Goal: Navigation & Orientation: Find specific page/section

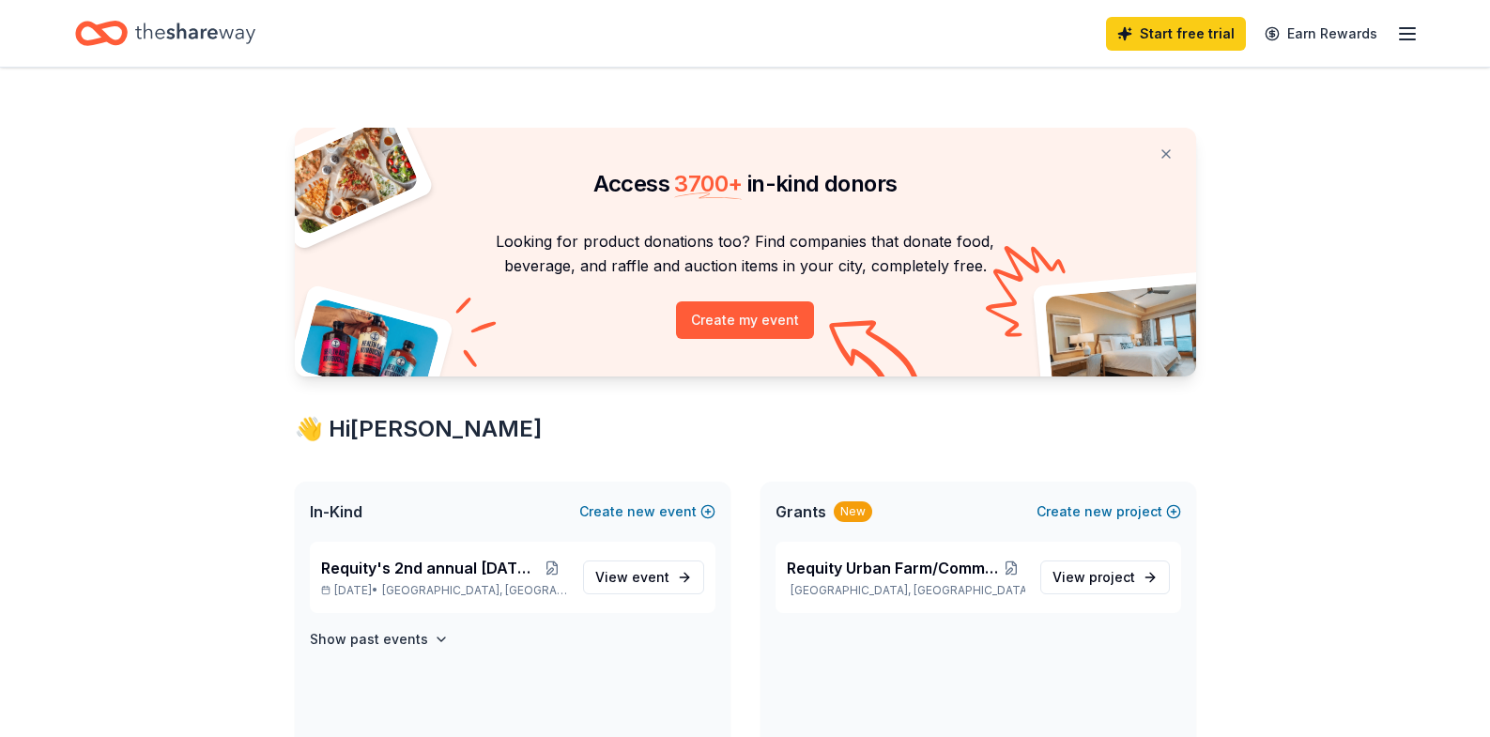
click at [1405, 34] on line "button" at bounding box center [1407, 34] width 15 height 0
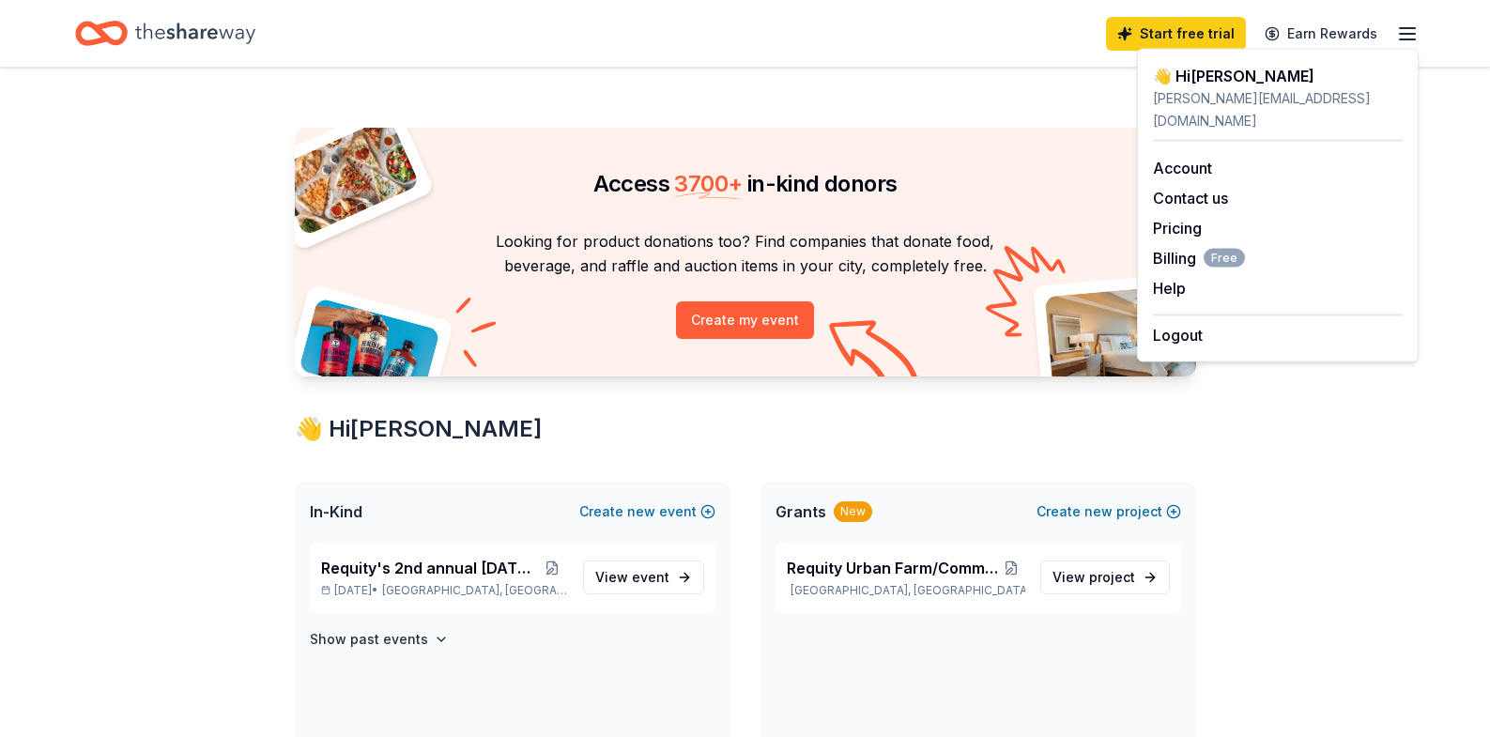
click at [926, 30] on div "Start free trial Earn Rewards" at bounding box center [745, 33] width 1340 height 44
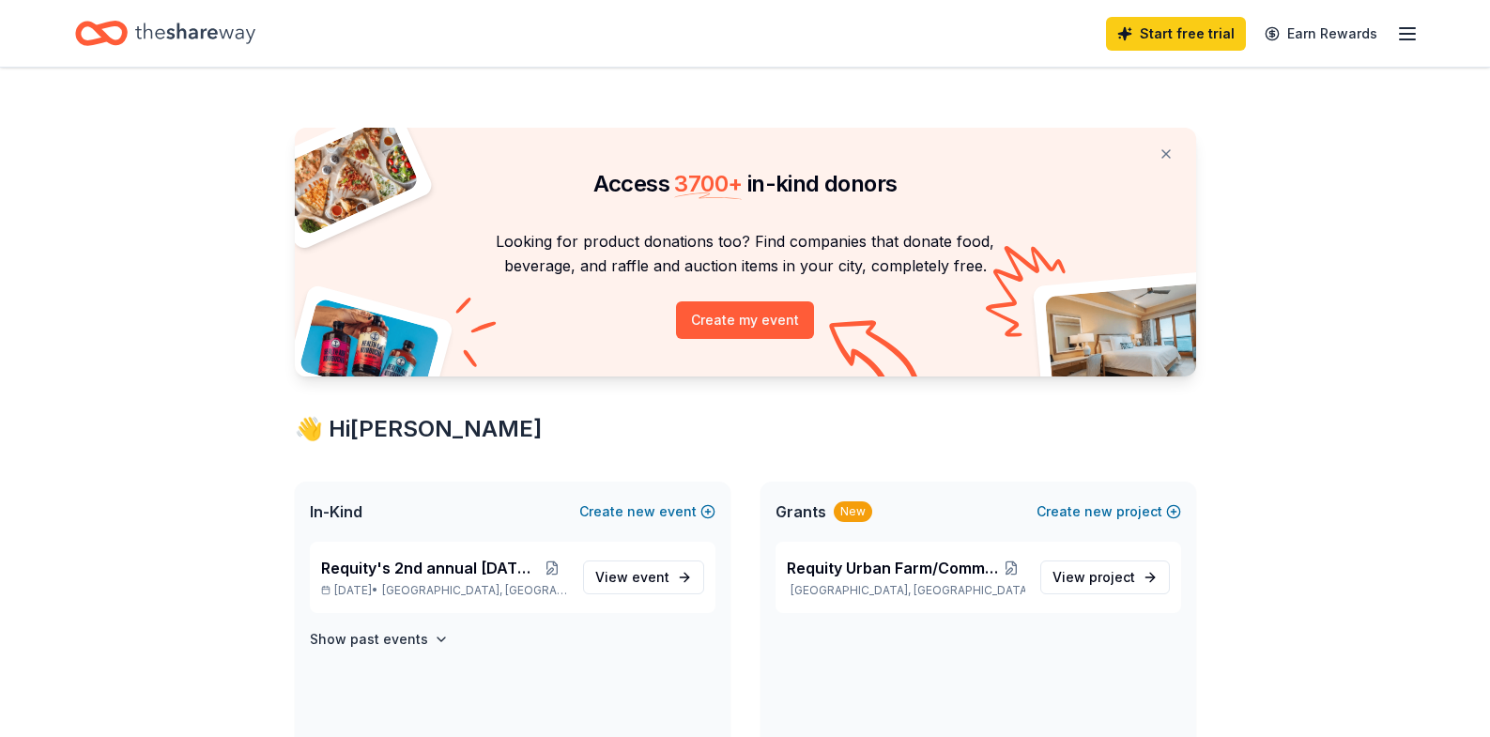
click at [220, 39] on icon "Home" at bounding box center [195, 33] width 120 height 38
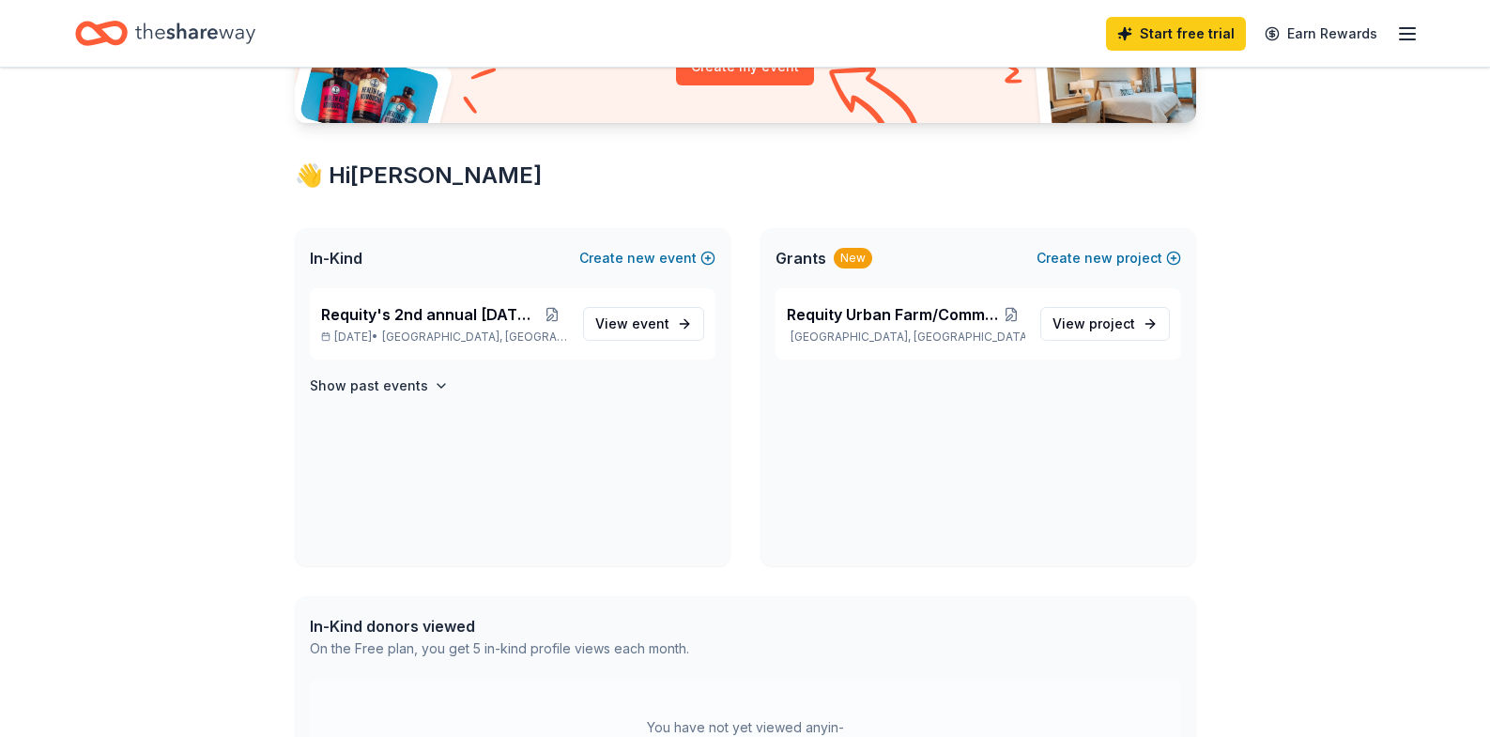
scroll to position [258, 0]
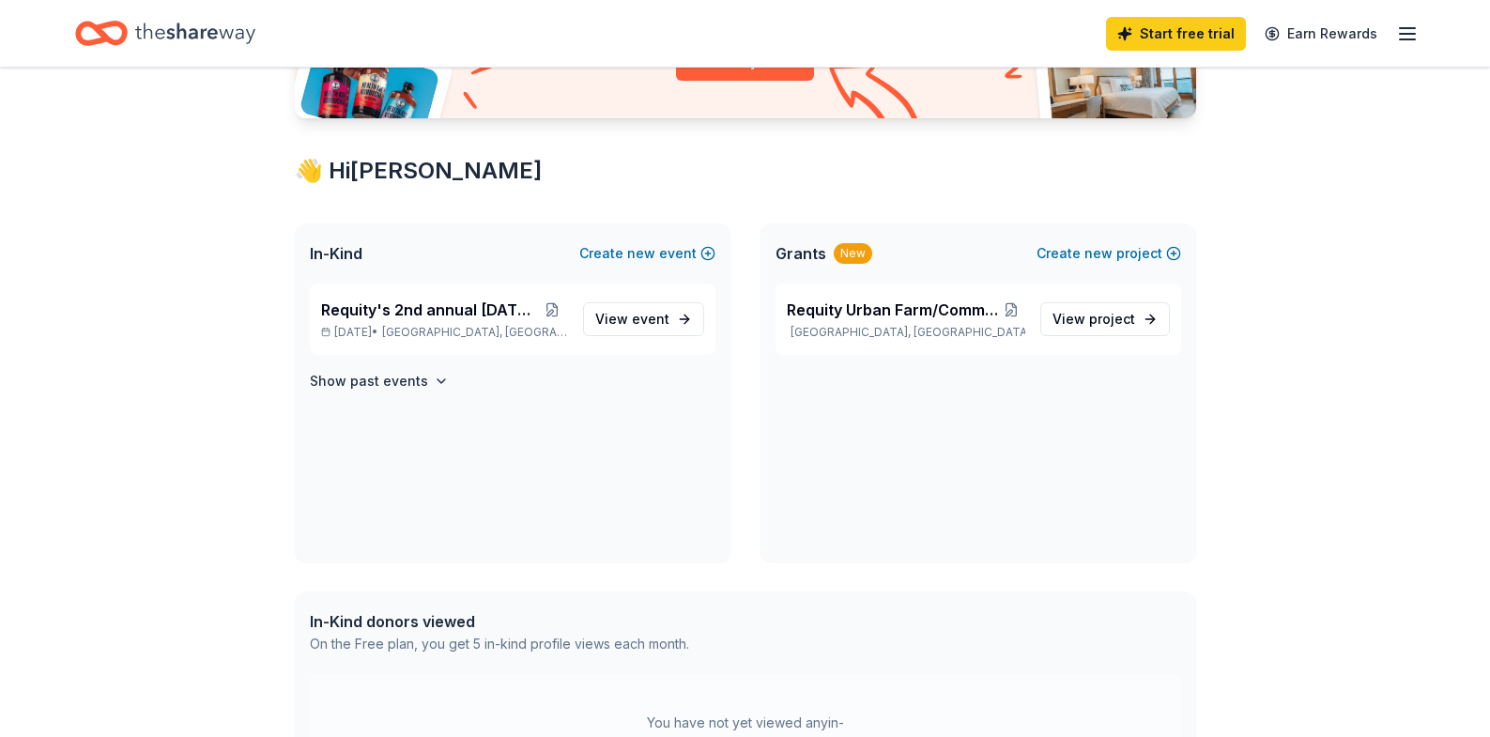
click at [1406, 34] on line "button" at bounding box center [1407, 34] width 15 height 0
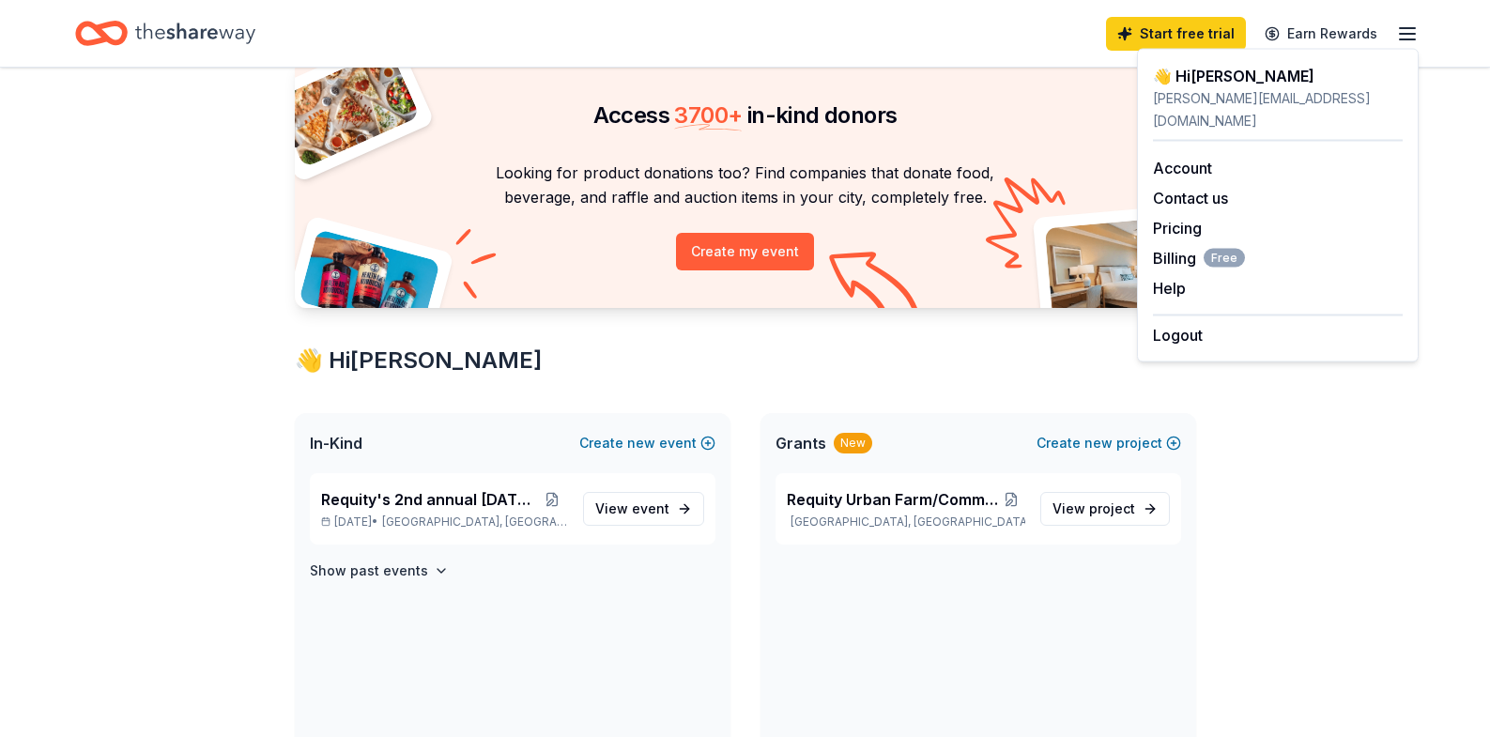
scroll to position [0, 0]
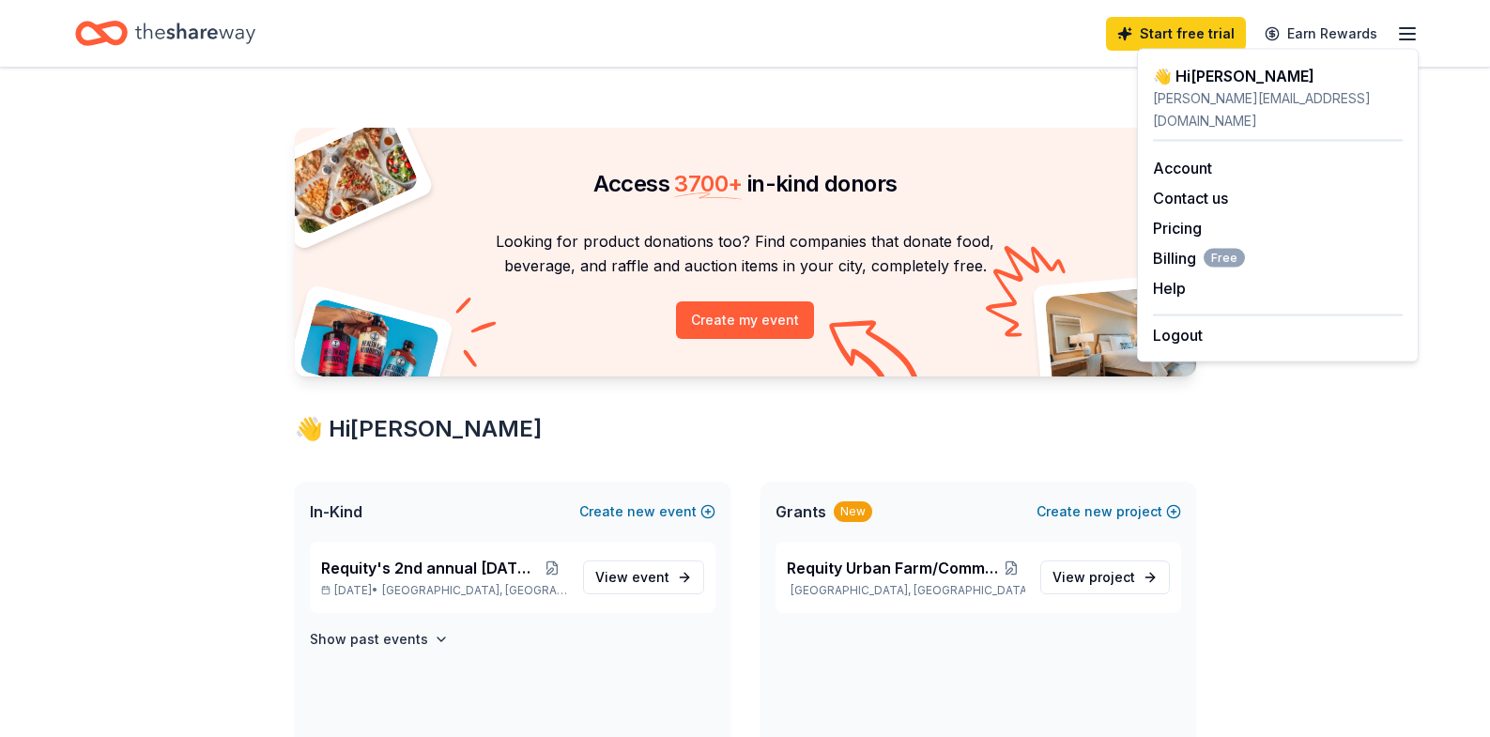
click at [129, 32] on div "Home" at bounding box center [165, 33] width 180 height 44
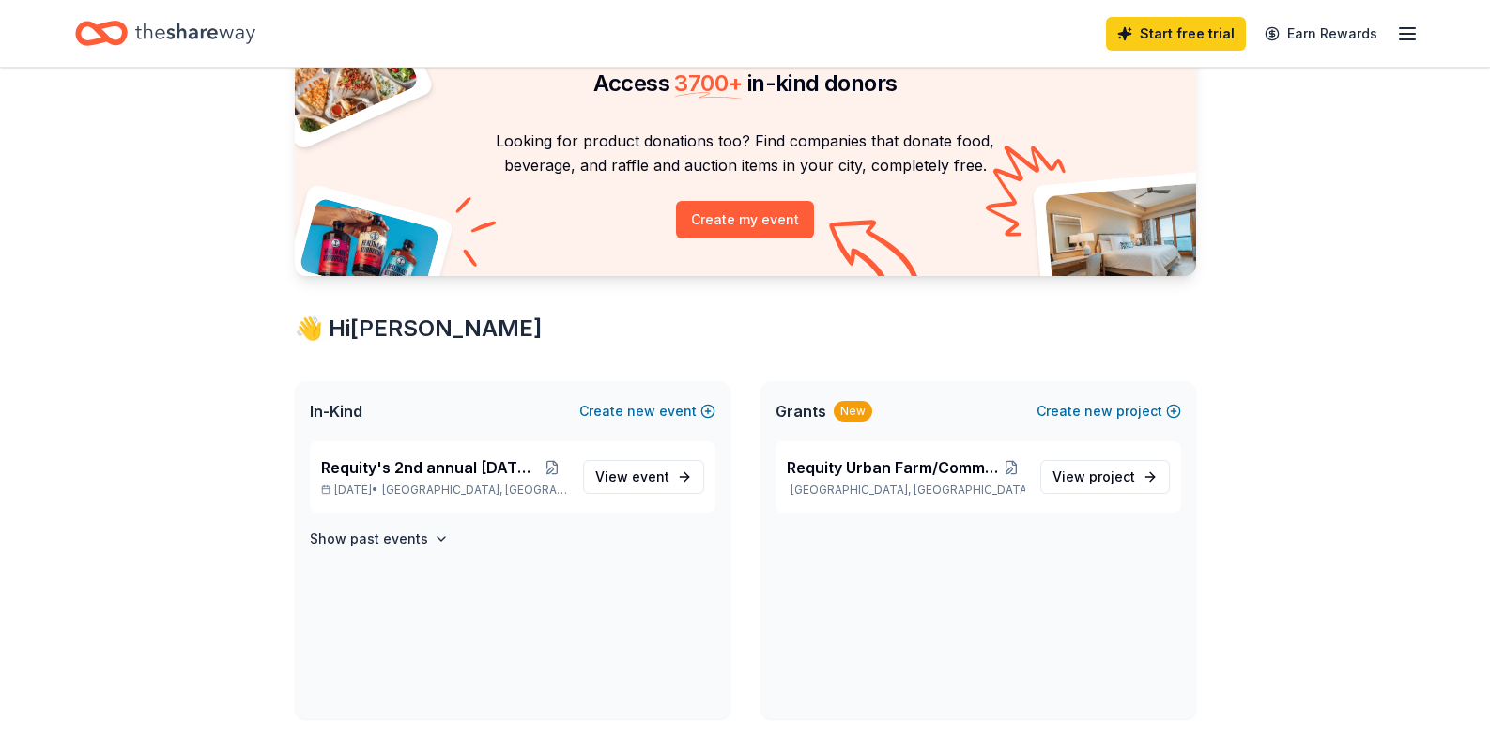
scroll to position [119, 0]
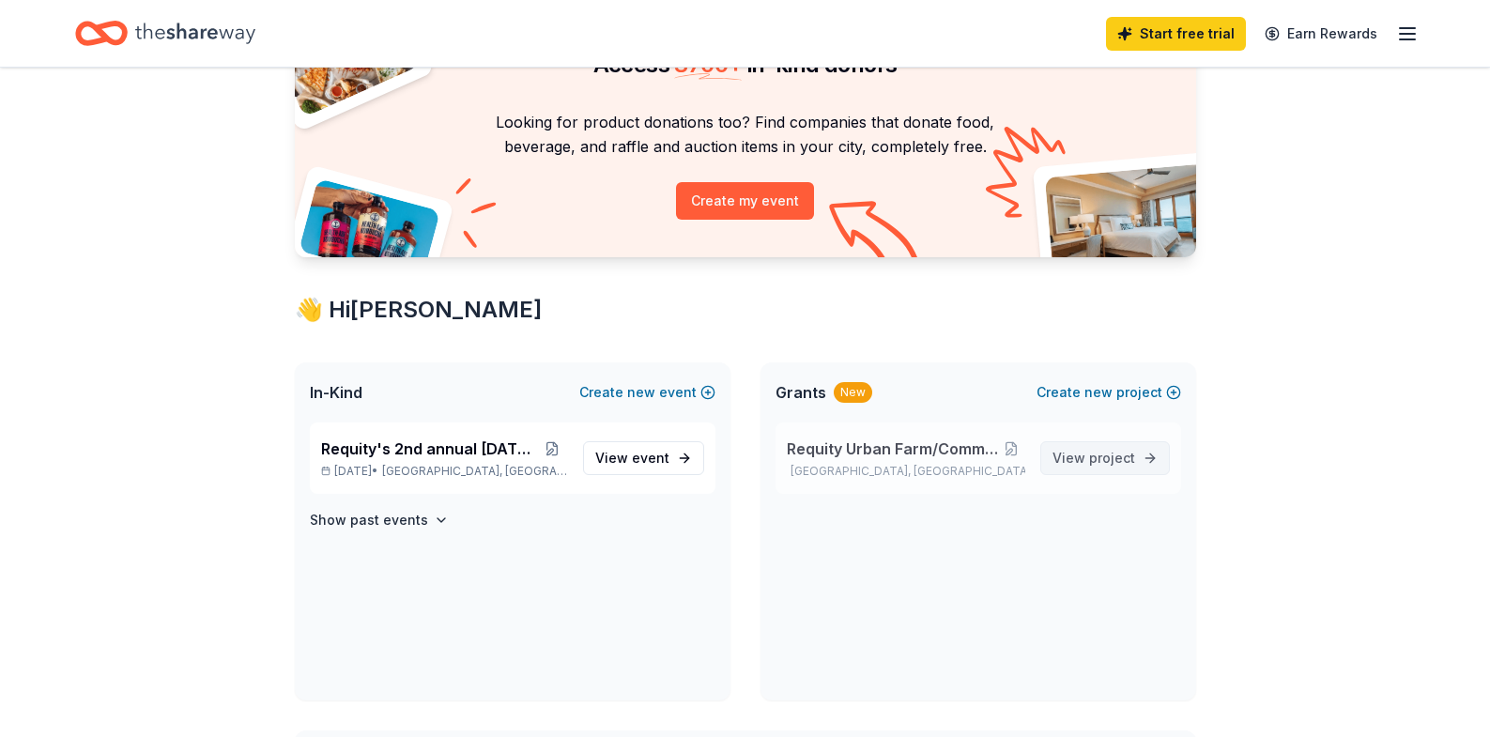
click at [1120, 454] on span "project" at bounding box center [1112, 458] width 46 height 16
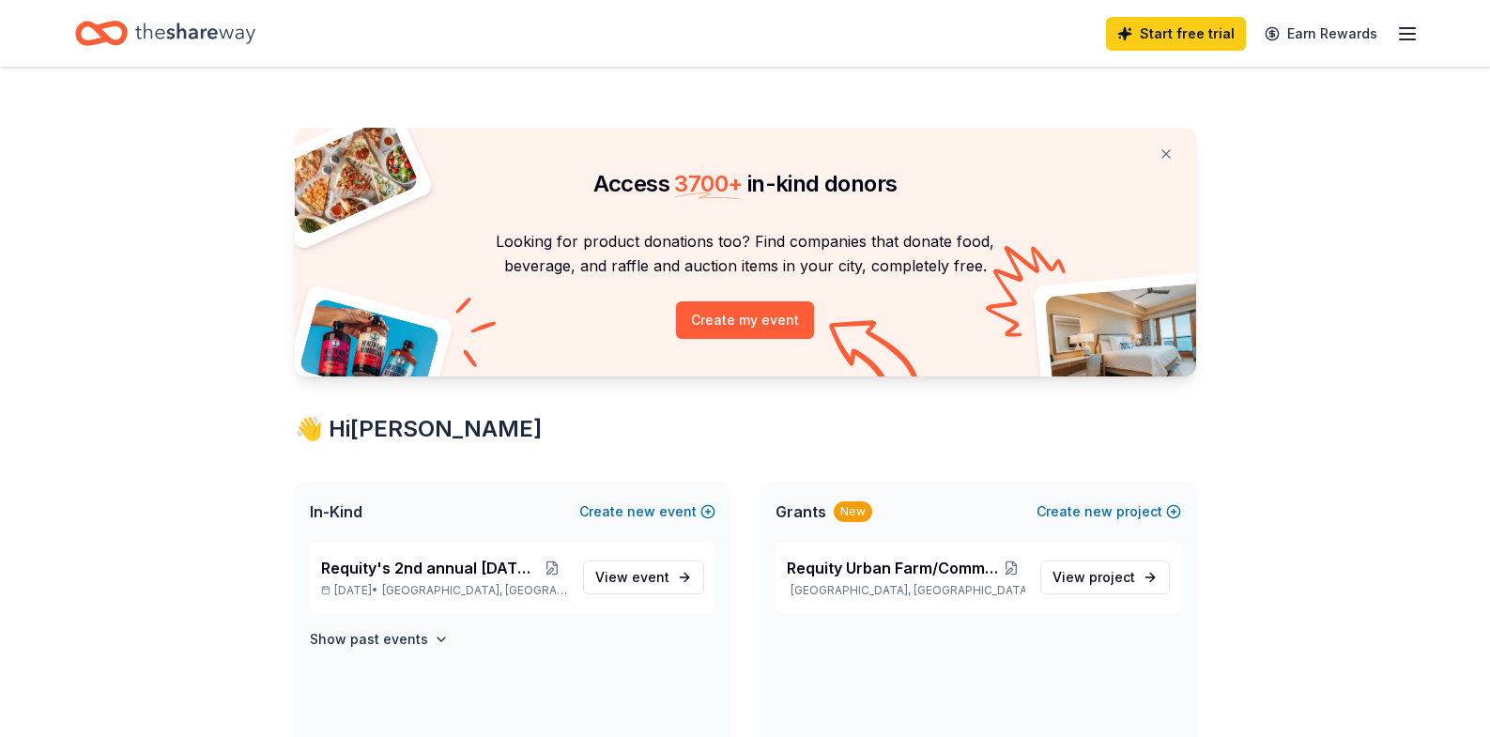
scroll to position [119, 0]
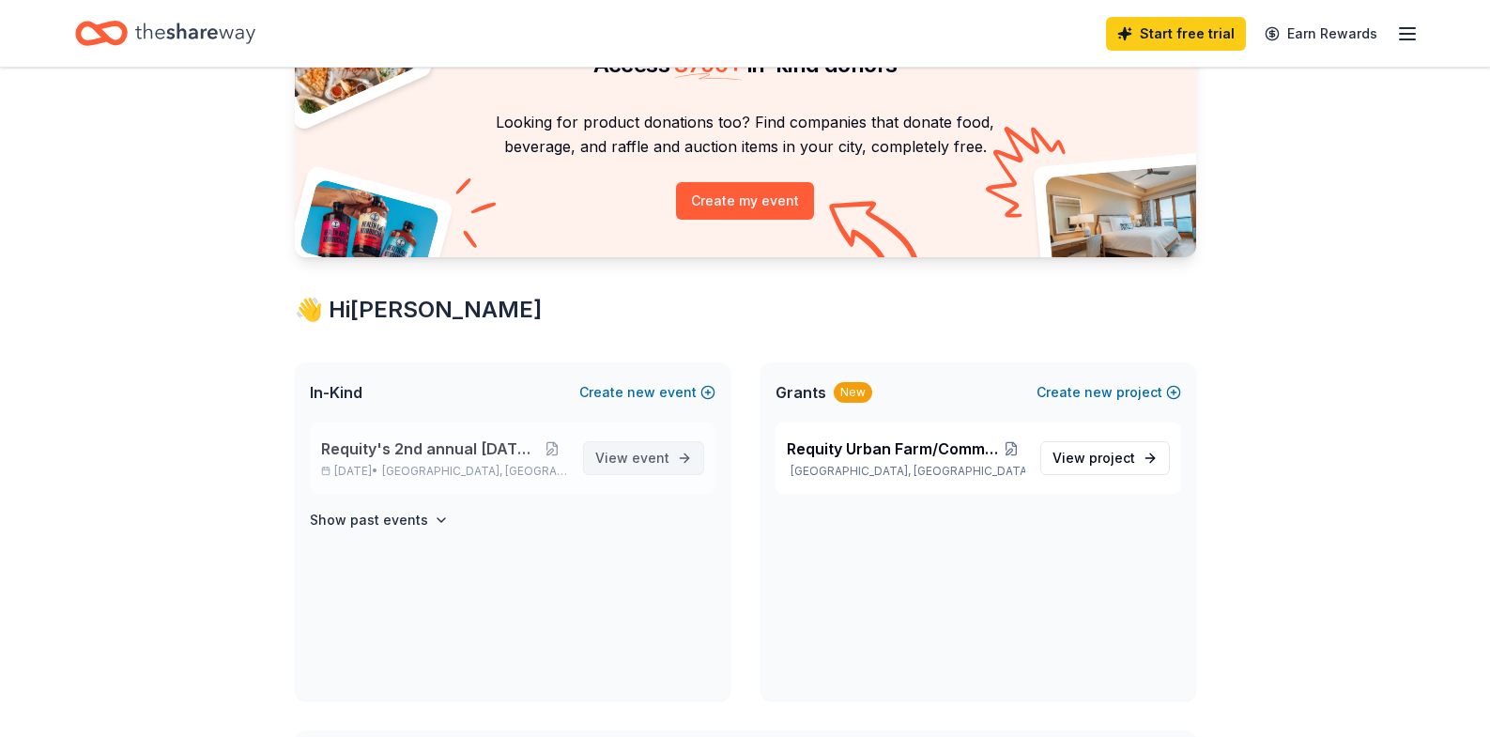
click at [651, 455] on span "event" at bounding box center [651, 458] width 38 height 16
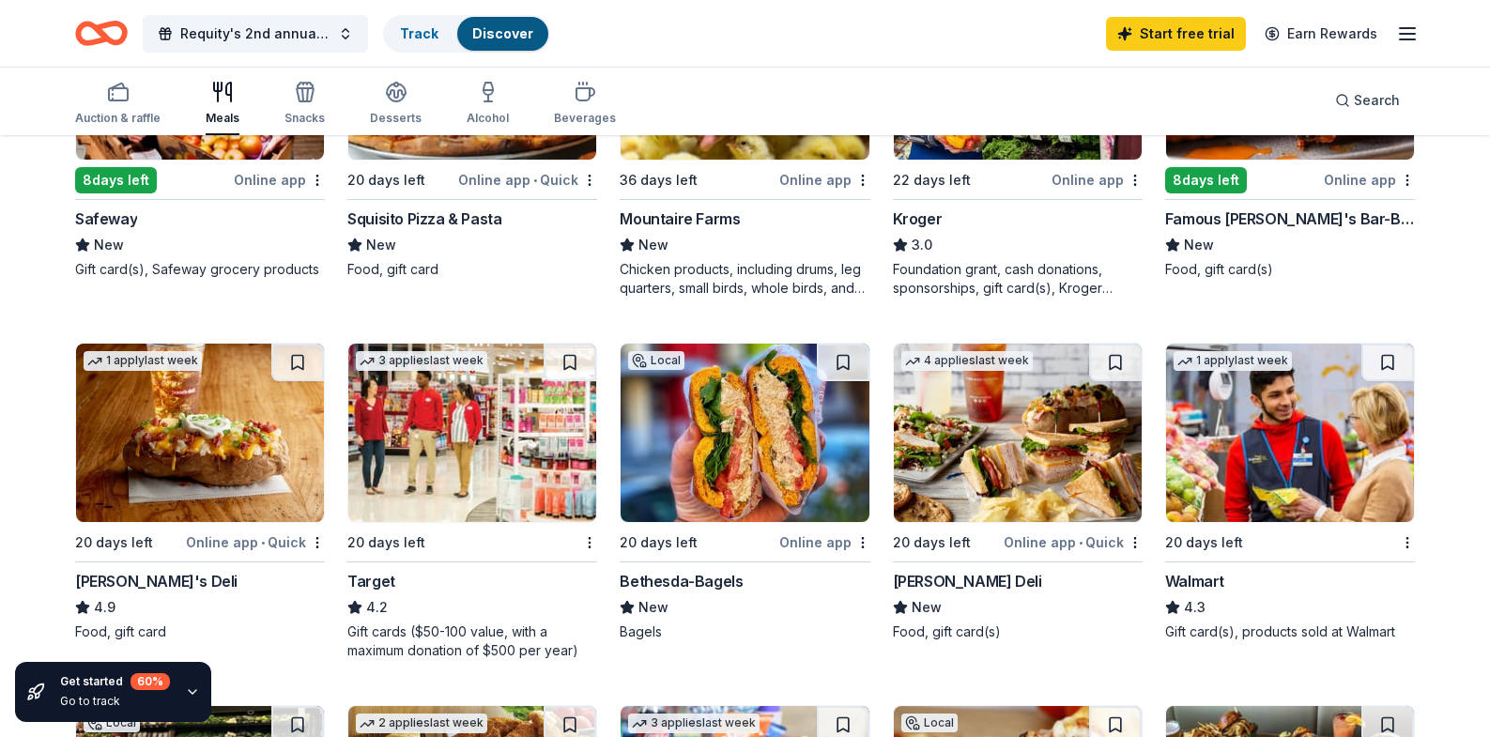
scroll to position [747, 0]
